Goal: Information Seeking & Learning: Learn about a topic

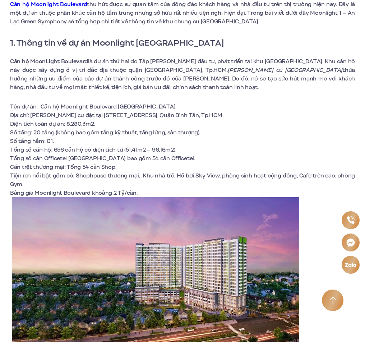
scroll to position [252, 0]
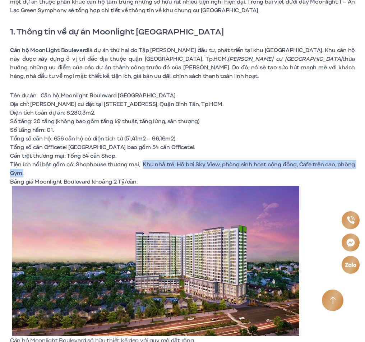
drag, startPoint x: 143, startPoint y: 166, endPoint x: 156, endPoint y: 174, distance: 15.3
click at [156, 174] on li "Tiện ích nổi bật gồm có: Shophouse thương mại, Khu nhà trẻ, Hồ bơi Sky V…" at bounding box center [182, 168] width 345 height 17
copy span "Khu nhà trẻ, Hồ bơi Sky View, phòng sinh hoạt cộng đồng, Cafe trên cao, …"
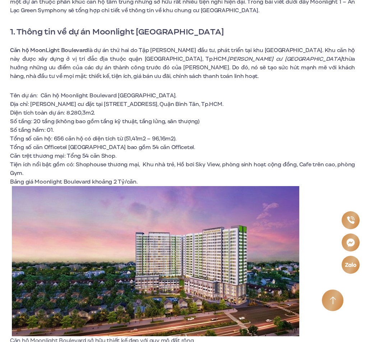
click at [146, 128] on li "Số tầng hầm: 01." at bounding box center [182, 130] width 345 height 9
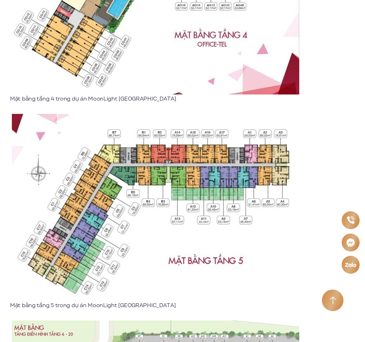
scroll to position [2950, 0]
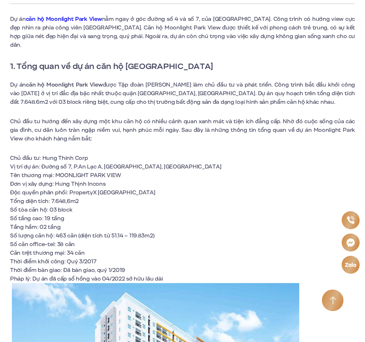
scroll to position [252, 0]
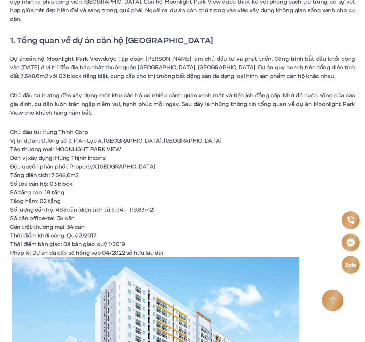
click at [110, 197] on li "Tầng hầm: 02 tầng" at bounding box center [182, 201] width 345 height 9
click at [108, 146] on span "Tên thương mại: MOONLIGHT PARK VIEW" at bounding box center [65, 150] width 111 height 8
drag, startPoint x: 40, startPoint y: 132, endPoint x: 156, endPoint y: 132, distance: 116.2
click at [156, 137] on li "Vị trí dự án: Đường số 7, P.An Lạc A, Q.Bình Tân, TP.HCM" at bounding box center [182, 141] width 345 height 9
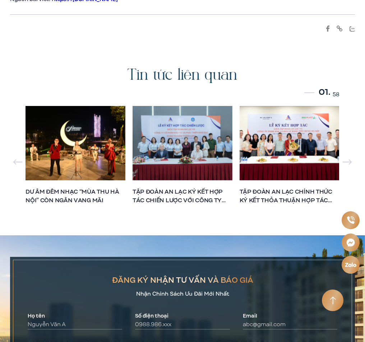
scroll to position [7734, 0]
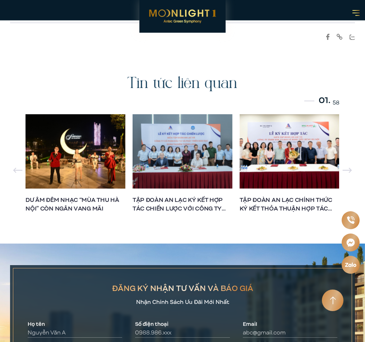
scroll to position [7404, 0]
